Goal: Check status: Check status

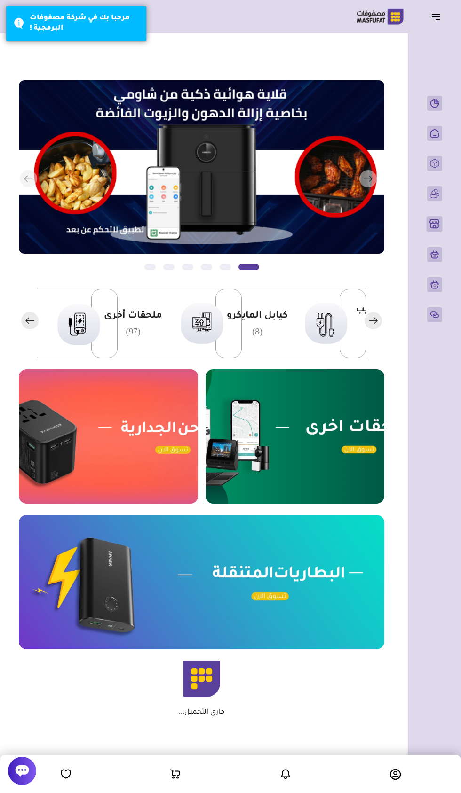
scroll to position [0, -216]
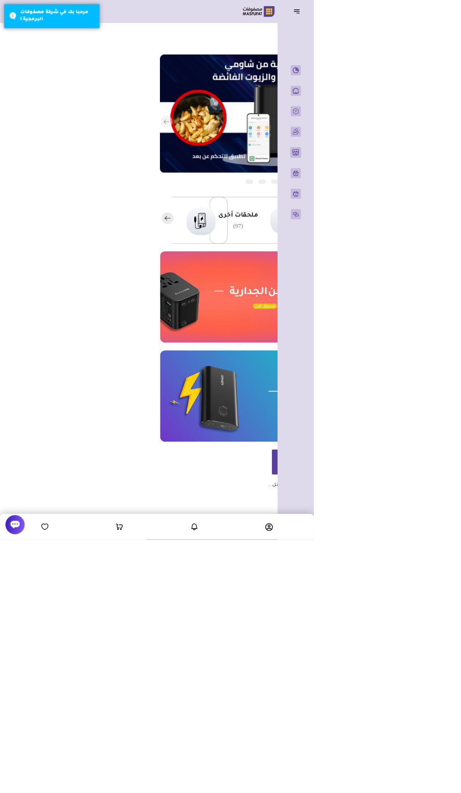
click at [438, 19] on icon "button" at bounding box center [438, 19] width 4 height 0
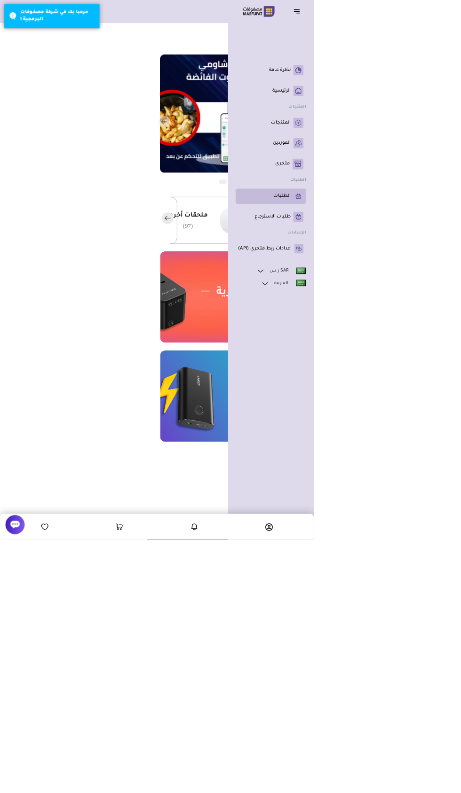
click at [416, 293] on p "الطلبات" at bounding box center [413, 288] width 25 height 9
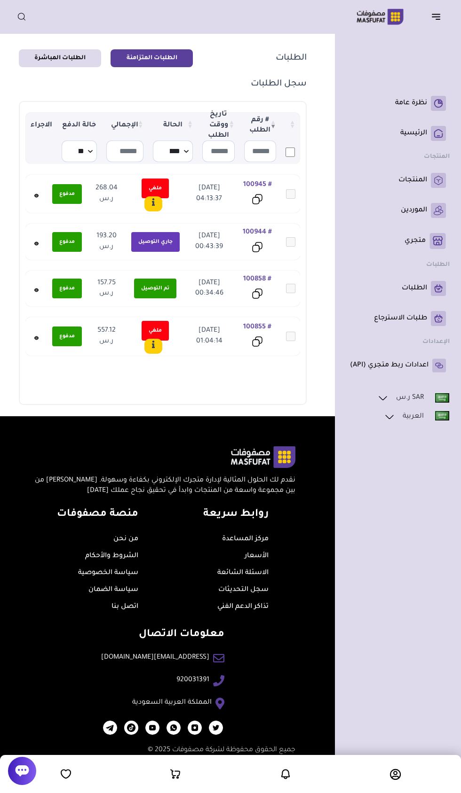
click at [34, 246] on icon at bounding box center [36, 243] width 5 height 11
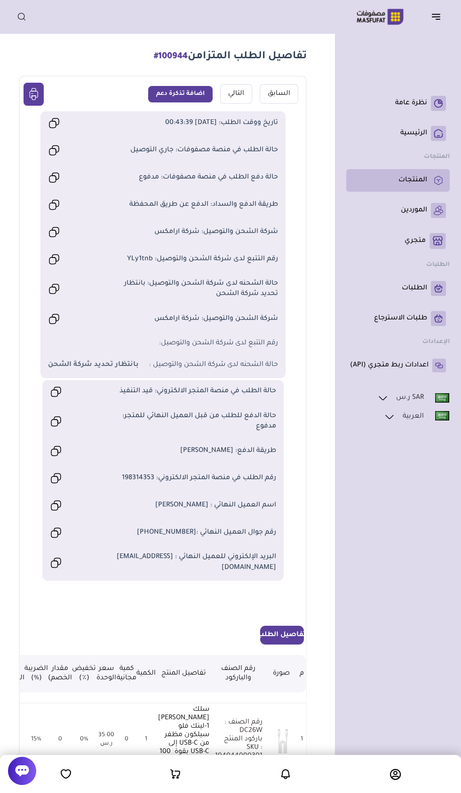
click at [438, 180] on rect at bounding box center [437, 180] width 15 height 15
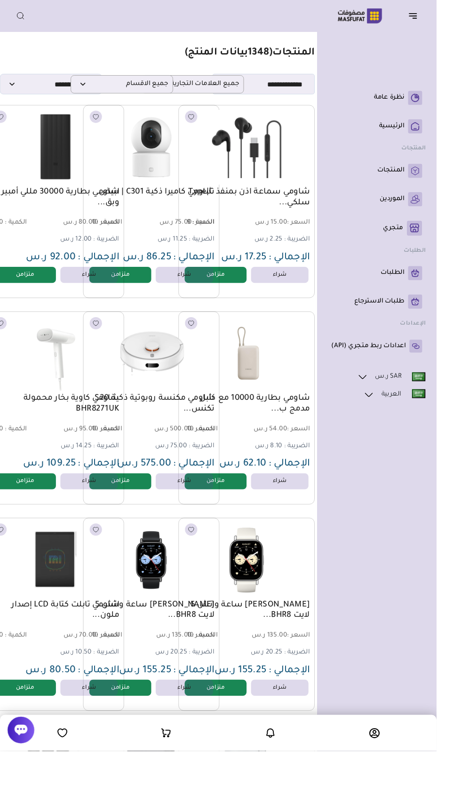
scroll to position [0, -39]
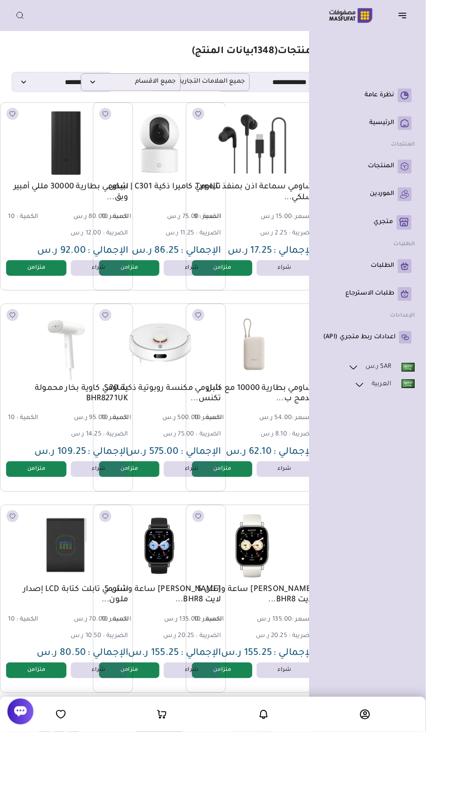
click at [432, 25] on button "button" at bounding box center [438, 17] width 29 height 18
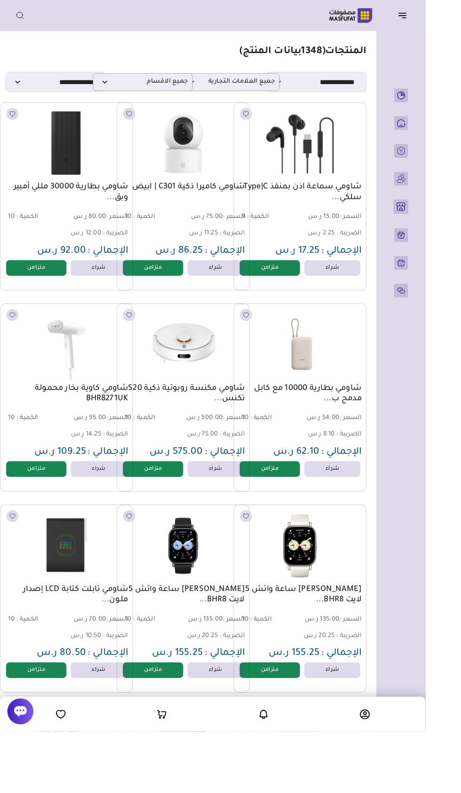
scroll to position [0, -13]
